Goal: Information Seeking & Learning: Learn about a topic

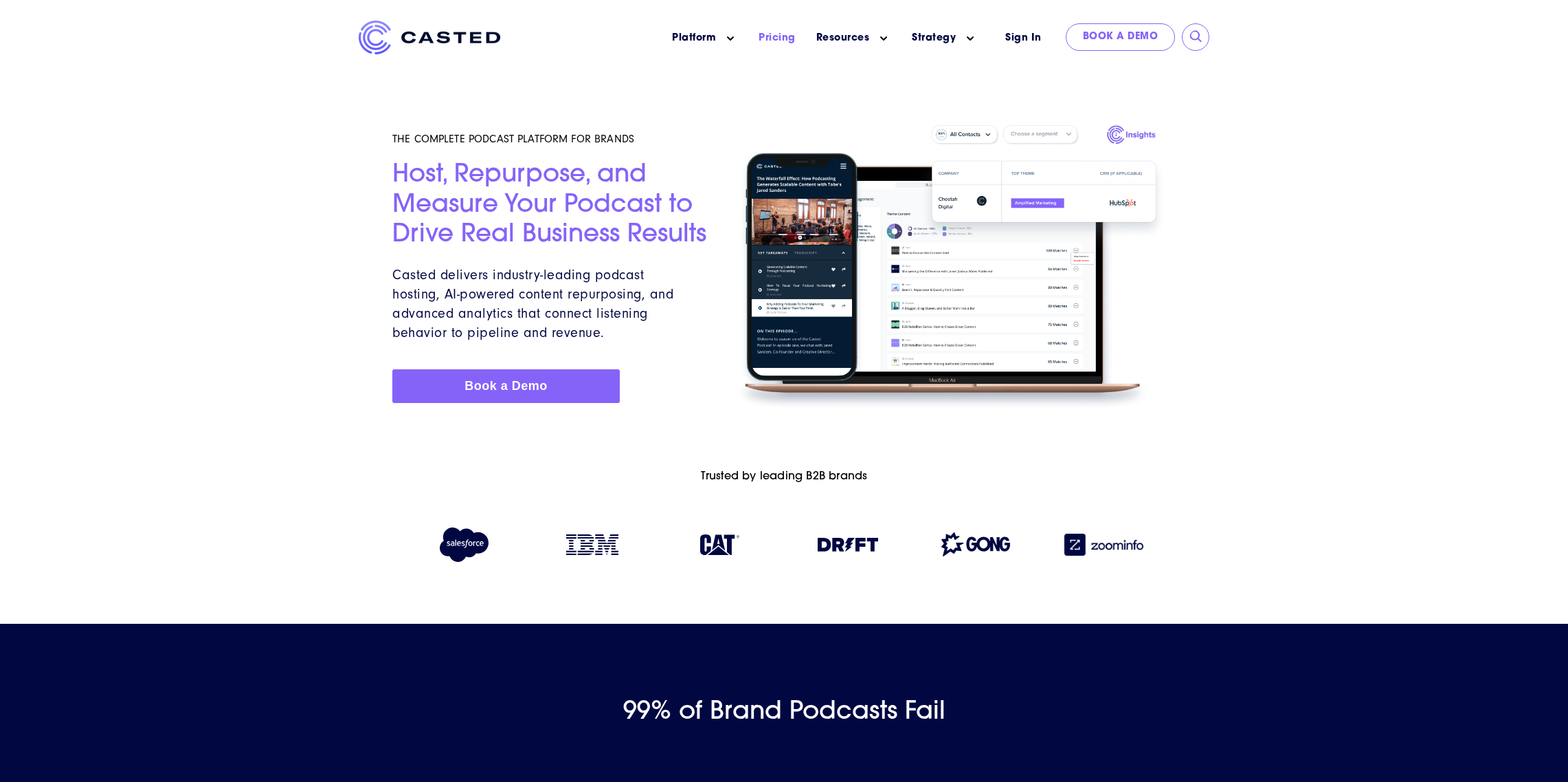
click at [778, 38] on link "Pricing" at bounding box center [777, 37] width 37 height 14
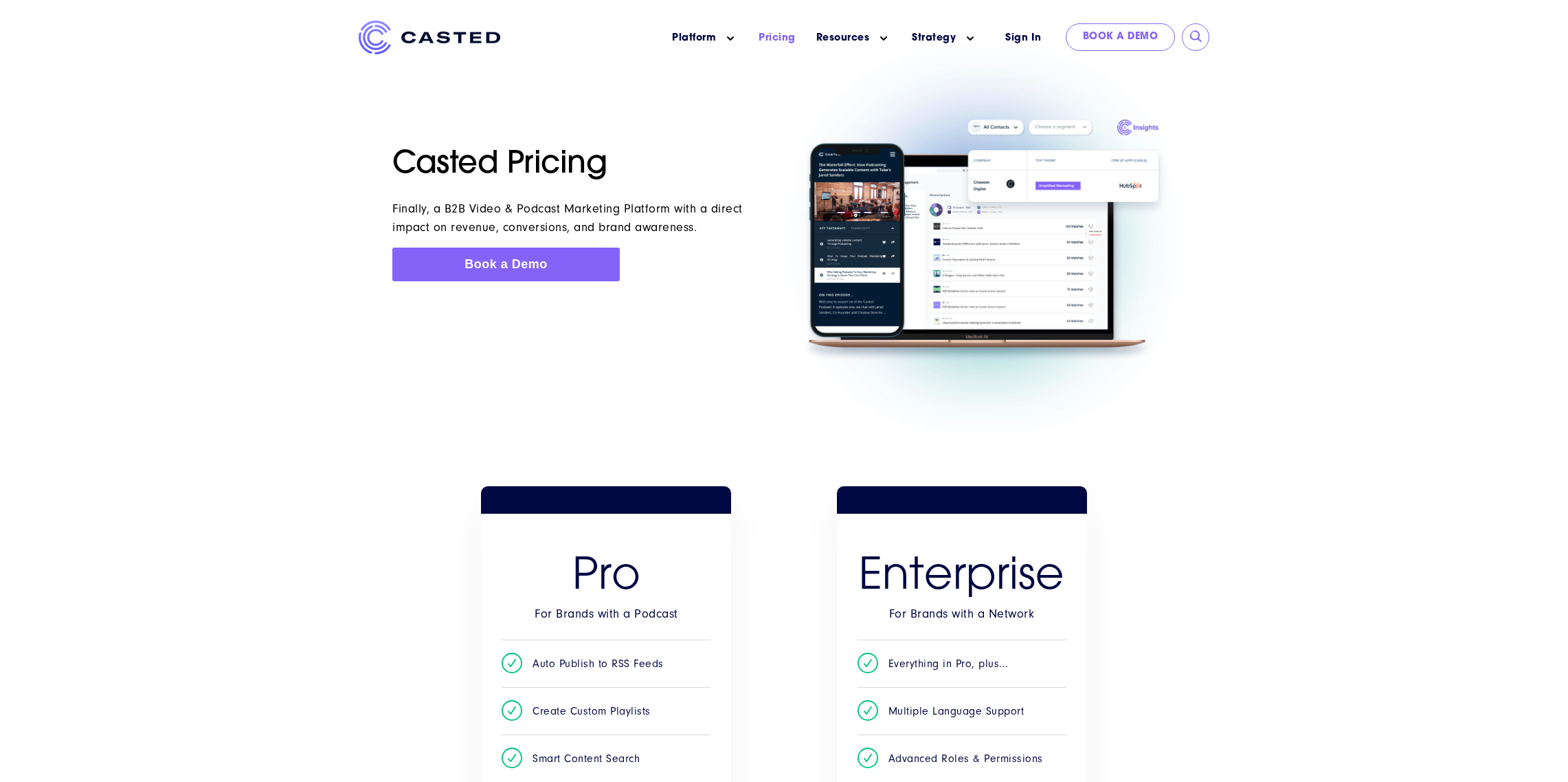
click at [782, 42] on link "Pricing" at bounding box center [777, 37] width 37 height 14
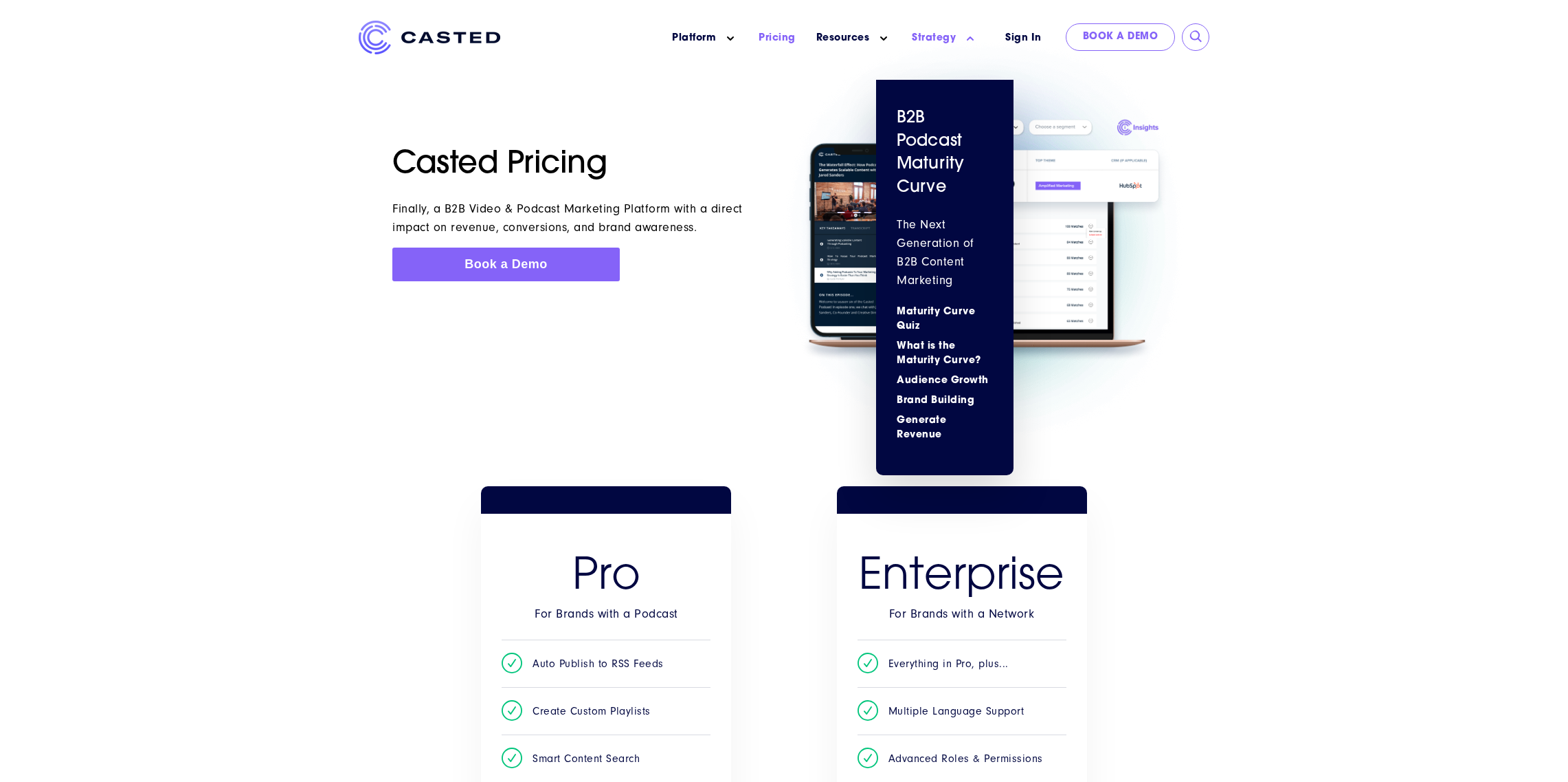
click at [927, 38] on link "Strategy" at bounding box center [933, 37] width 44 height 14
click at [935, 39] on link "Strategy" at bounding box center [933, 37] width 44 height 14
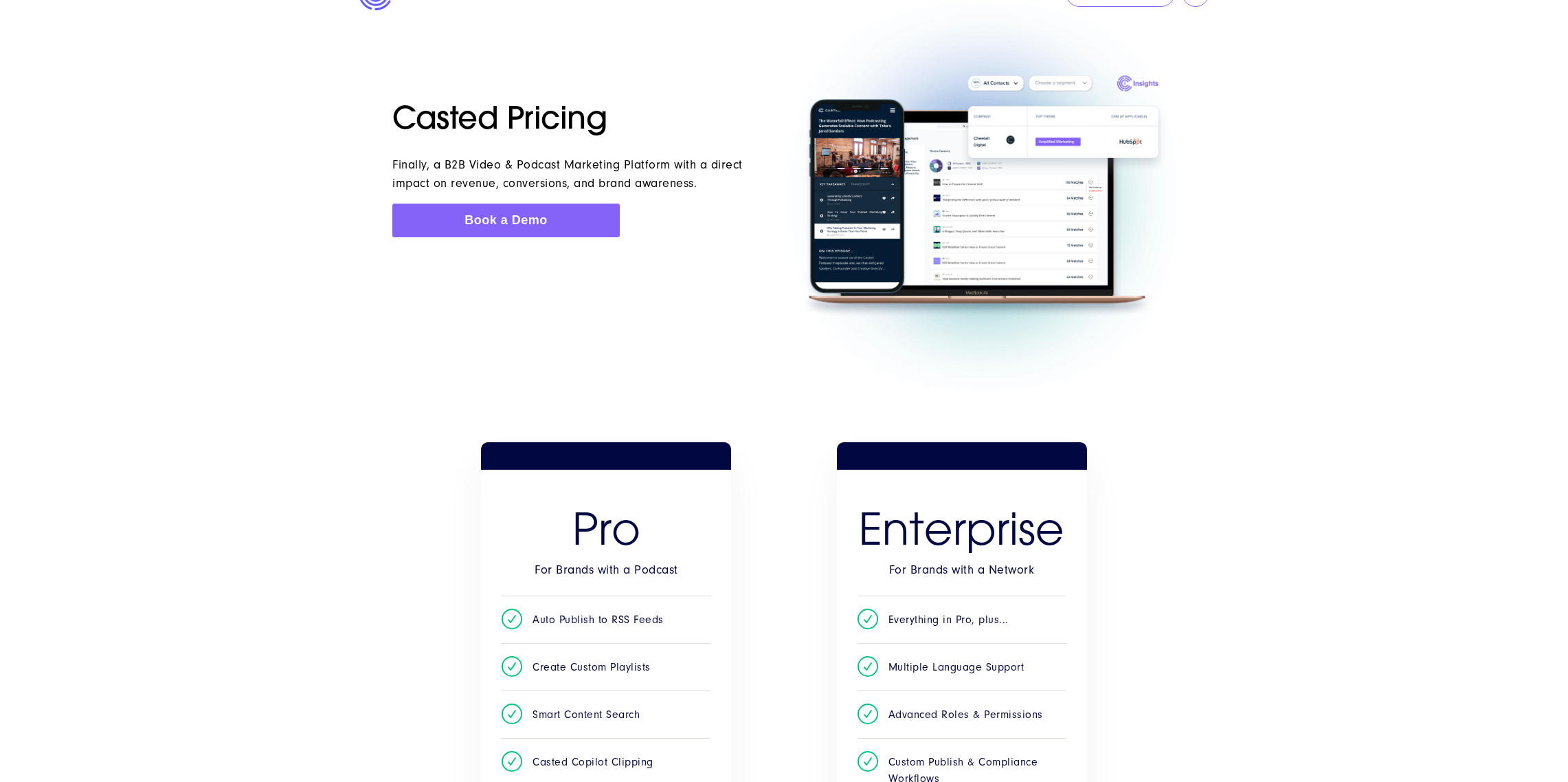
scroll to position [1344, 0]
